Goal: Task Accomplishment & Management: Use online tool/utility

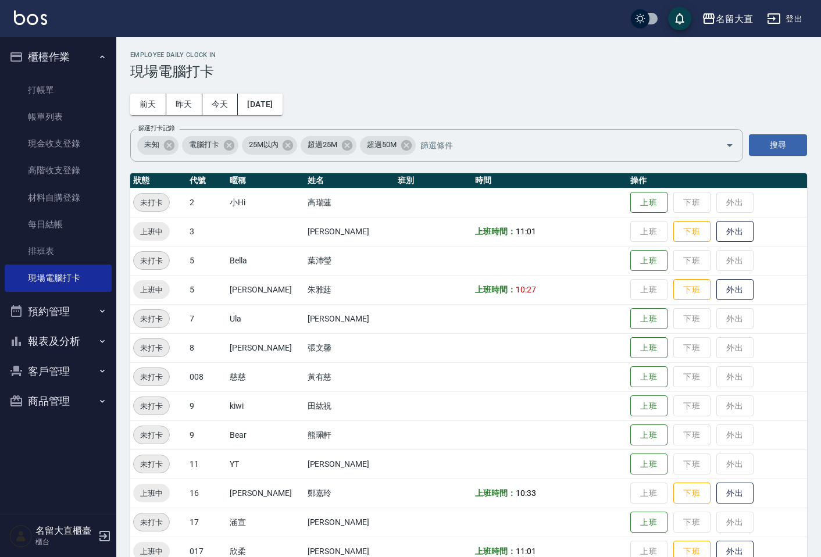
scroll to position [32, 0]
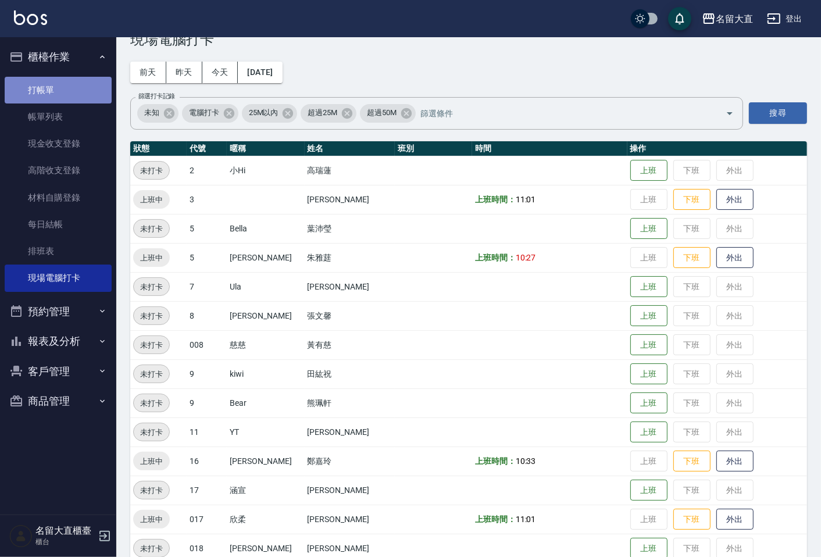
click at [30, 85] on link "打帳單" at bounding box center [58, 90] width 107 height 27
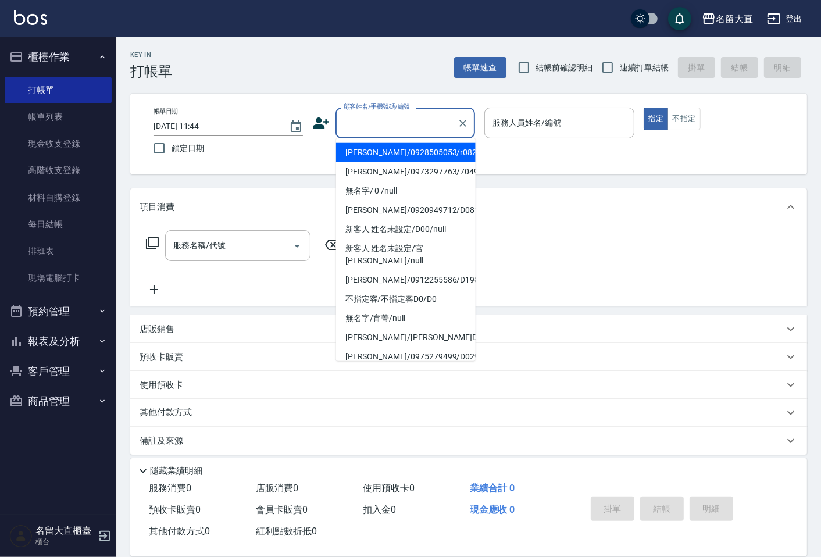
click at [427, 118] on input "顧客姓名/手機號碼/編號" at bounding box center [397, 123] width 112 height 20
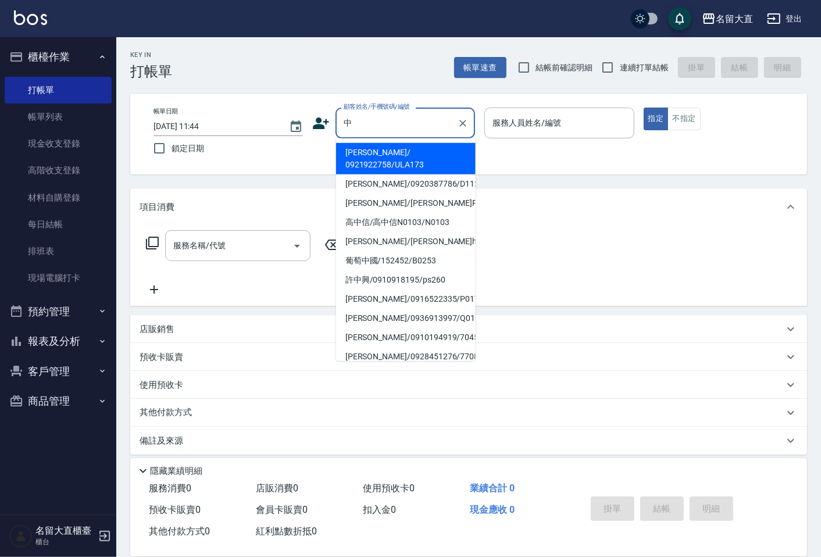
click at [357, 149] on li "[PERSON_NAME]/ 0921922758/ULA173" at bounding box center [405, 158] width 139 height 31
type input "[PERSON_NAME]/ 0921922758/ULA173"
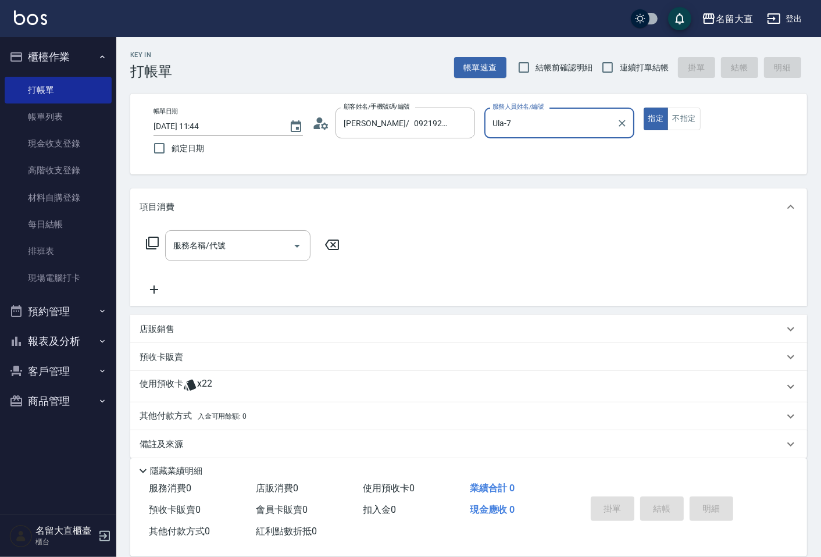
drag, startPoint x: 489, startPoint y: 122, endPoint x: 495, endPoint y: 126, distance: 7.3
click at [495, 126] on div "Ula-7 服務人員姓名/編號" at bounding box center [558, 123] width 149 height 31
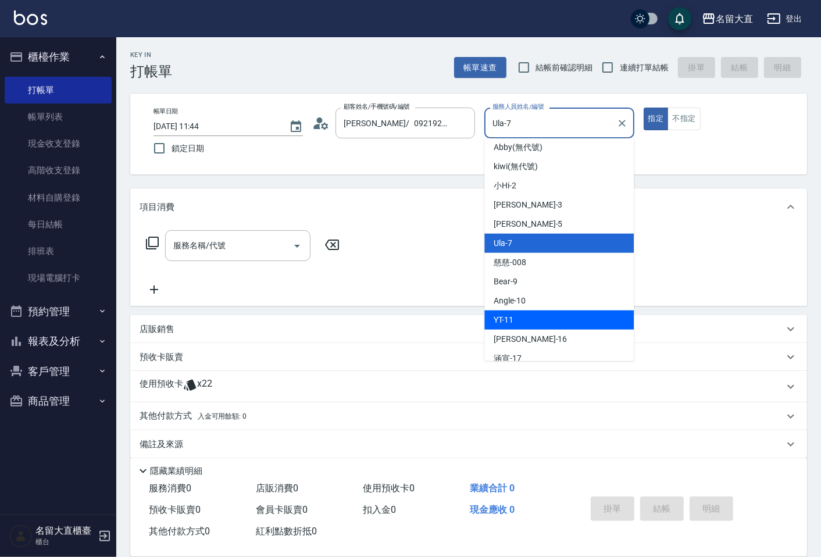
scroll to position [65, 0]
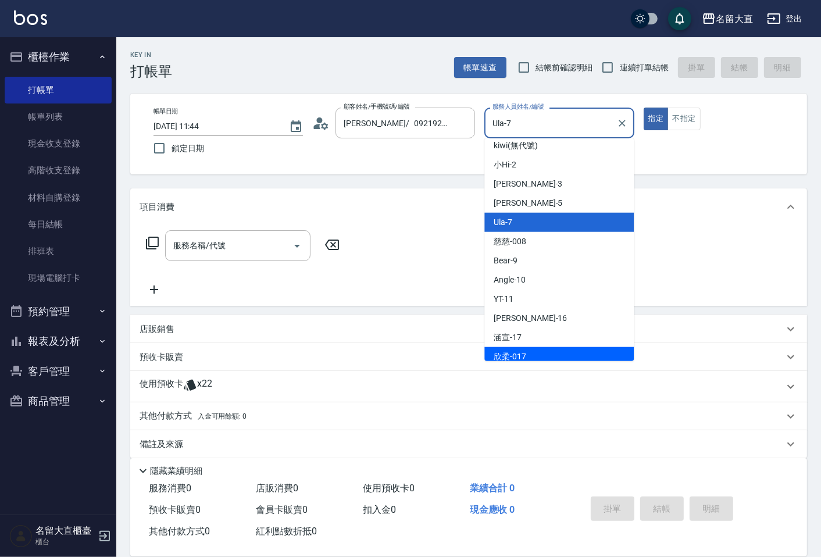
click at [518, 347] on div "欣柔 -017" at bounding box center [558, 356] width 149 height 19
type input "欣柔-017"
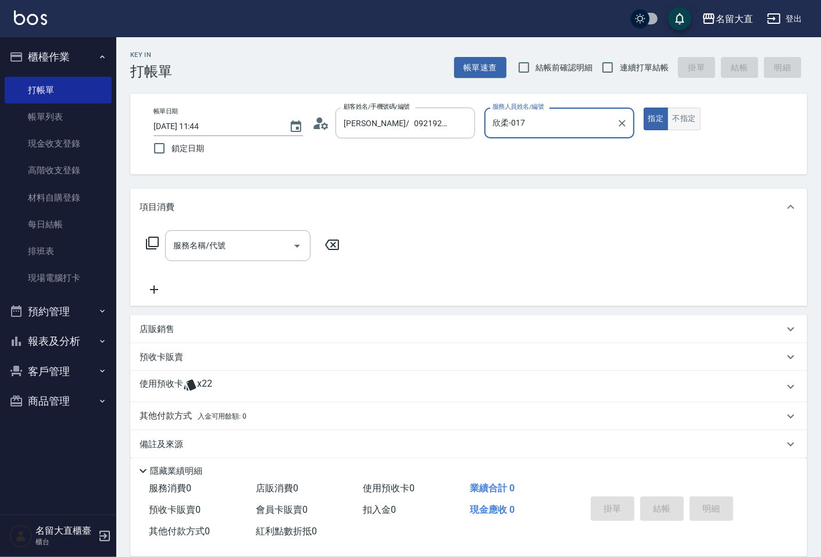
click at [685, 122] on button "不指定" at bounding box center [683, 119] width 33 height 23
click at [647, 121] on button "指定" at bounding box center [655, 119] width 25 height 23
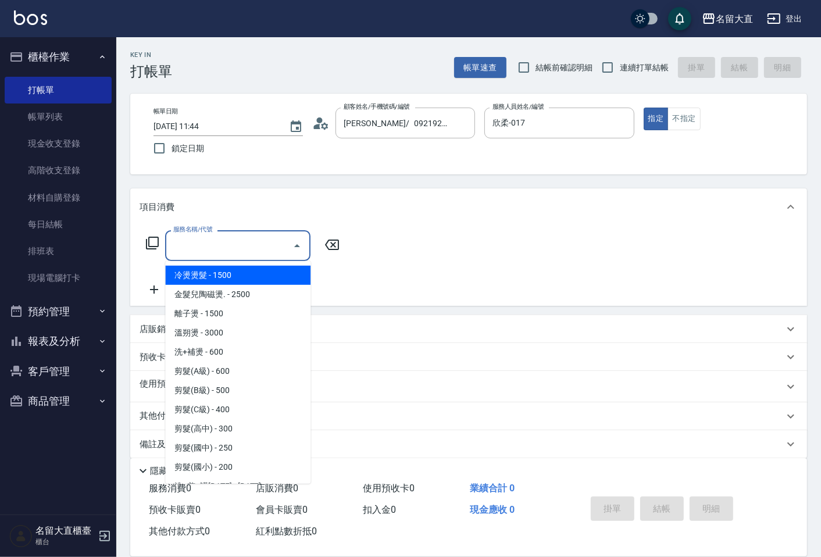
click at [227, 254] on input "服務名稱/代號" at bounding box center [228, 245] width 117 height 20
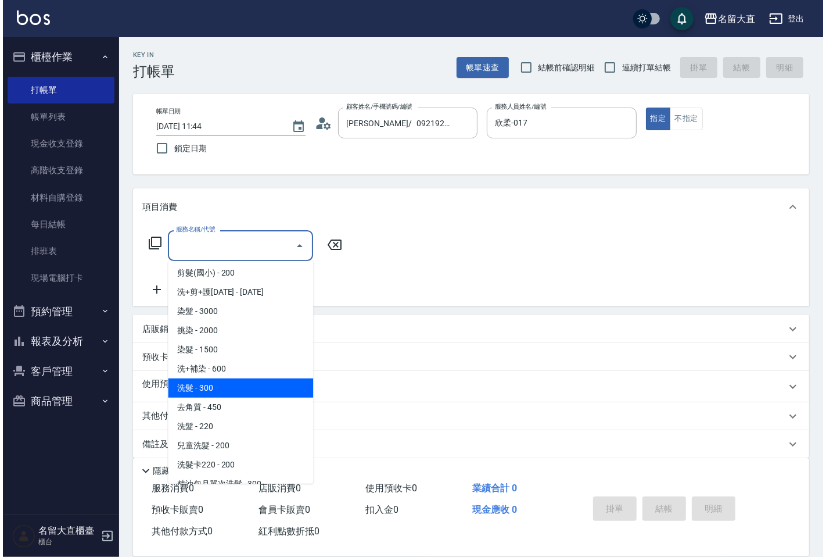
scroll to position [194, 0]
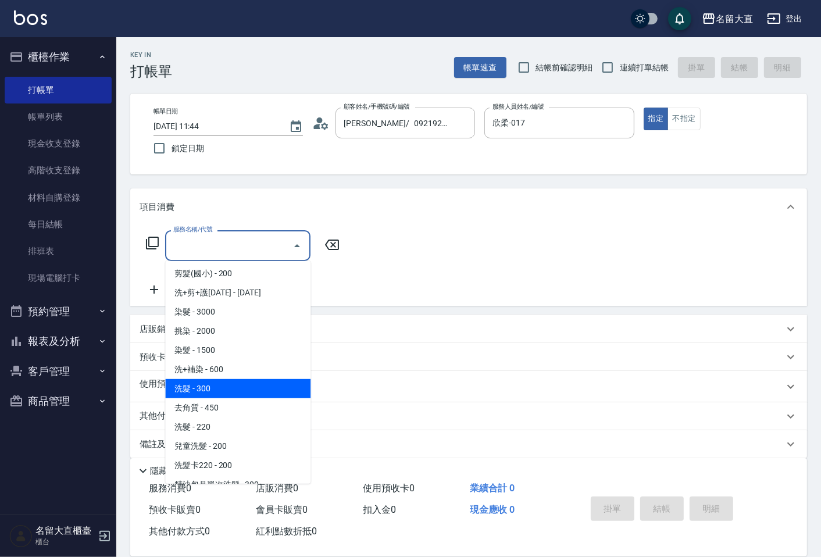
click at [219, 393] on span "洗髮 - 300" at bounding box center [237, 388] width 145 height 19
type input "洗髮(500)"
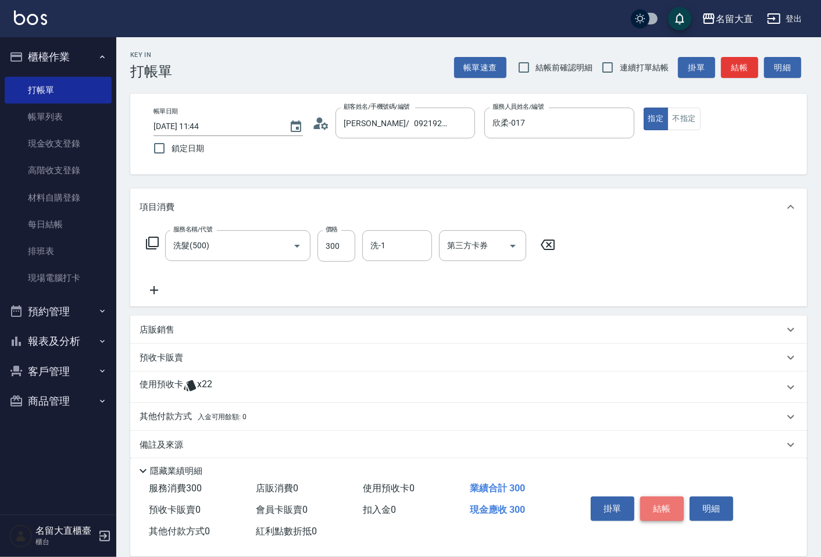
click at [652, 497] on button "結帳" at bounding box center [662, 508] width 44 height 24
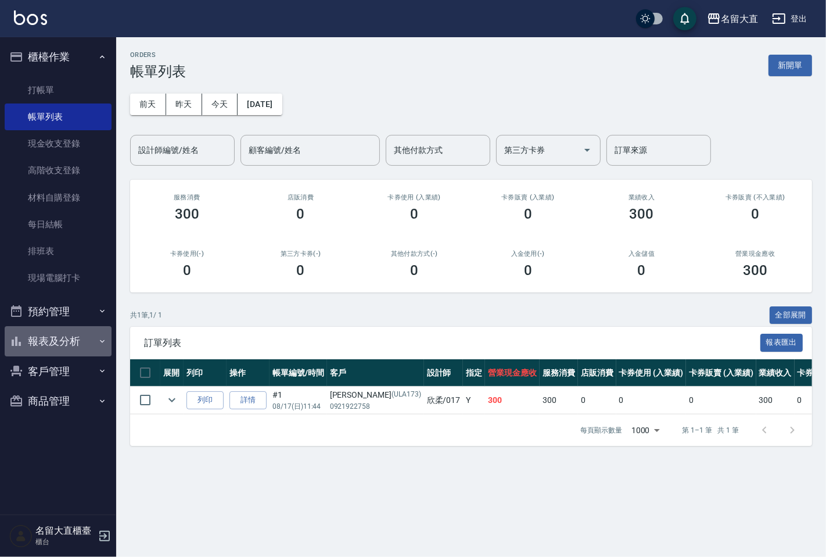
drag, startPoint x: 617, startPoint y: 501, endPoint x: 42, endPoint y: 350, distance: 594.2
click at [42, 350] on button "報表及分析" at bounding box center [58, 341] width 107 height 30
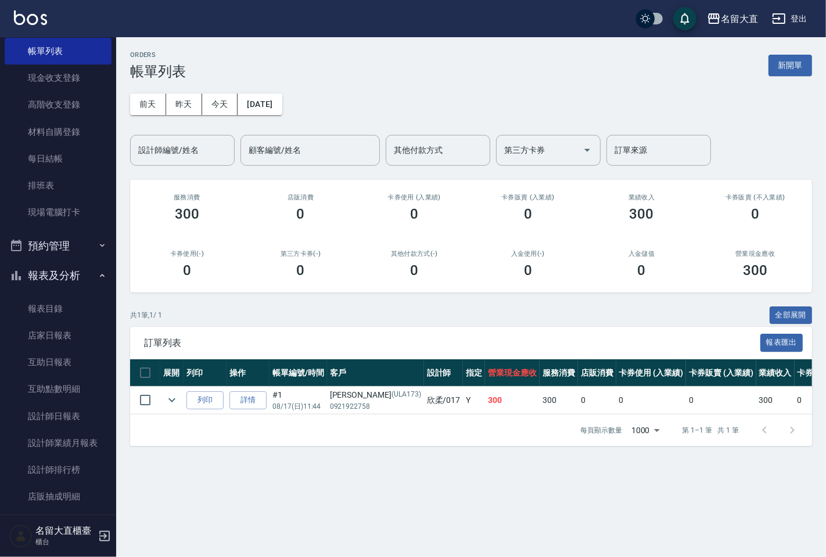
scroll to position [129, 0]
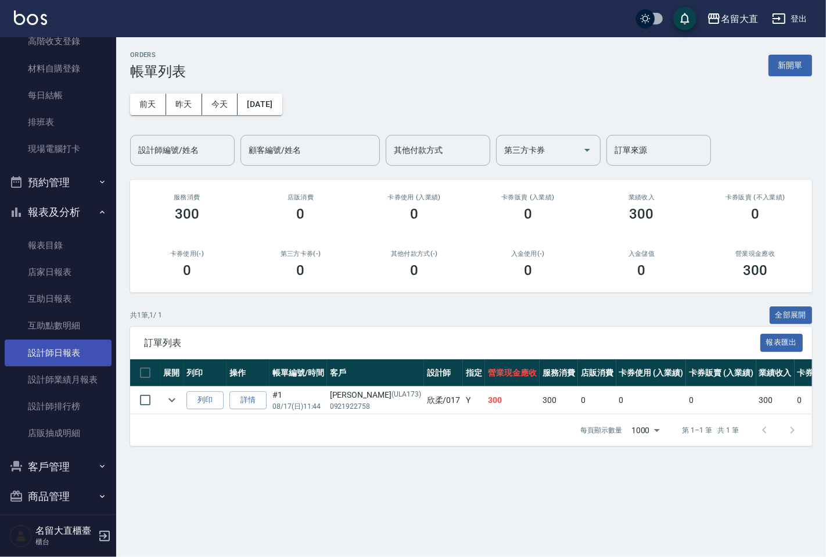
click at [69, 358] on link "設計師日報表" at bounding box center [58, 352] width 107 height 27
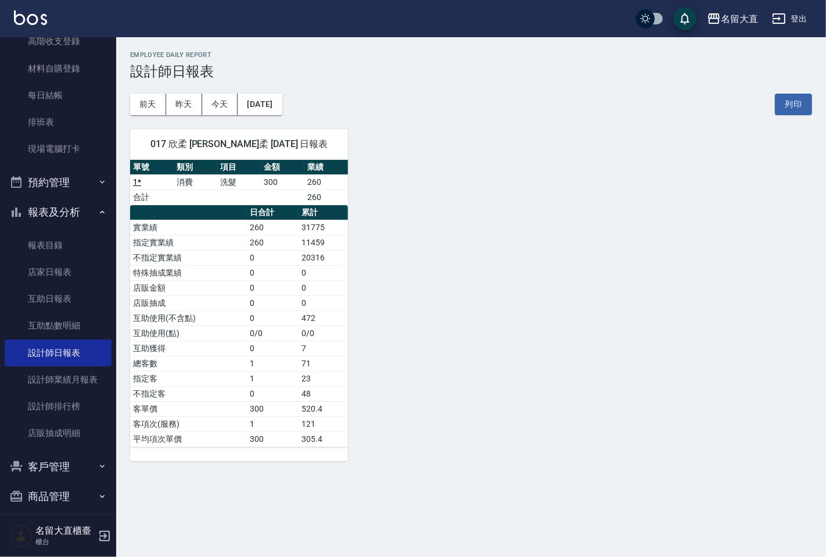
click at [436, 153] on div "017 欣柔 [PERSON_NAME]柔 [DATE] 日報表 單號 類別 項目 金額 業績 1 * 消費 洗髮 300 260 合計 260 日合計 累計…" at bounding box center [464, 288] width 696 height 346
drag, startPoint x: 466, startPoint y: 181, endPoint x: 446, endPoint y: 191, distance: 21.8
click at [466, 184] on div "017 欣柔 [PERSON_NAME]柔 [DATE] 日報表 單號 類別 項目 金額 業績 1 * 消費 洗髮 300 260 合計 260 日合計 累計…" at bounding box center [464, 288] width 696 height 346
